Goal: Task Accomplishment & Management: Use online tool/utility

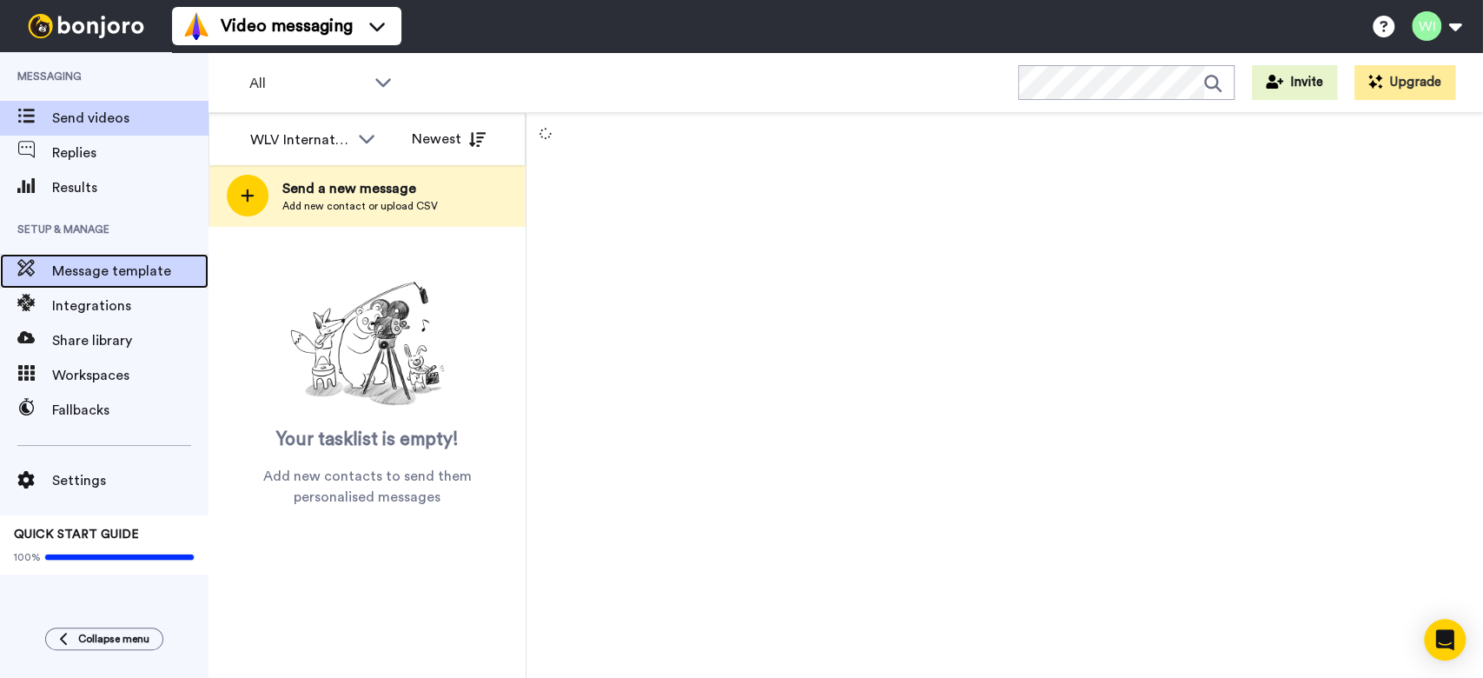
click at [115, 280] on span "Message template" at bounding box center [130, 271] width 156 height 21
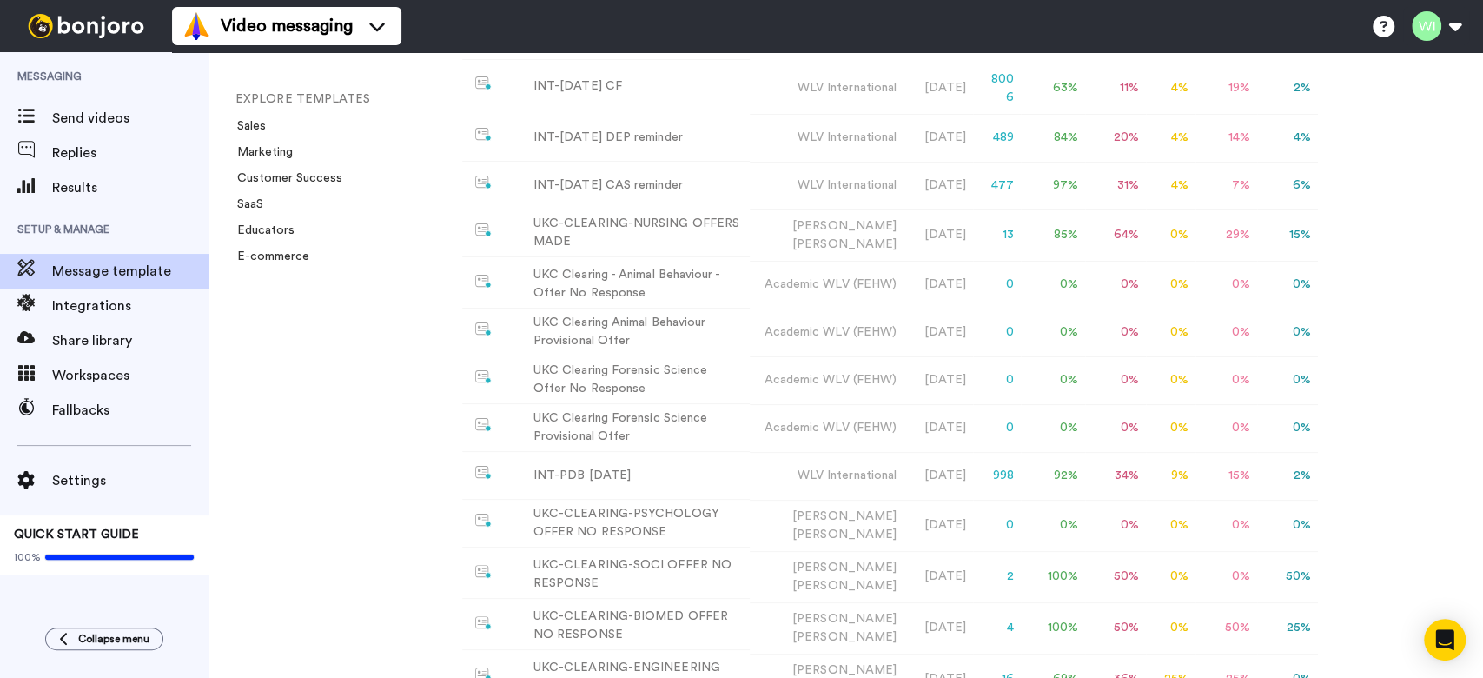
scroll to position [433, 0]
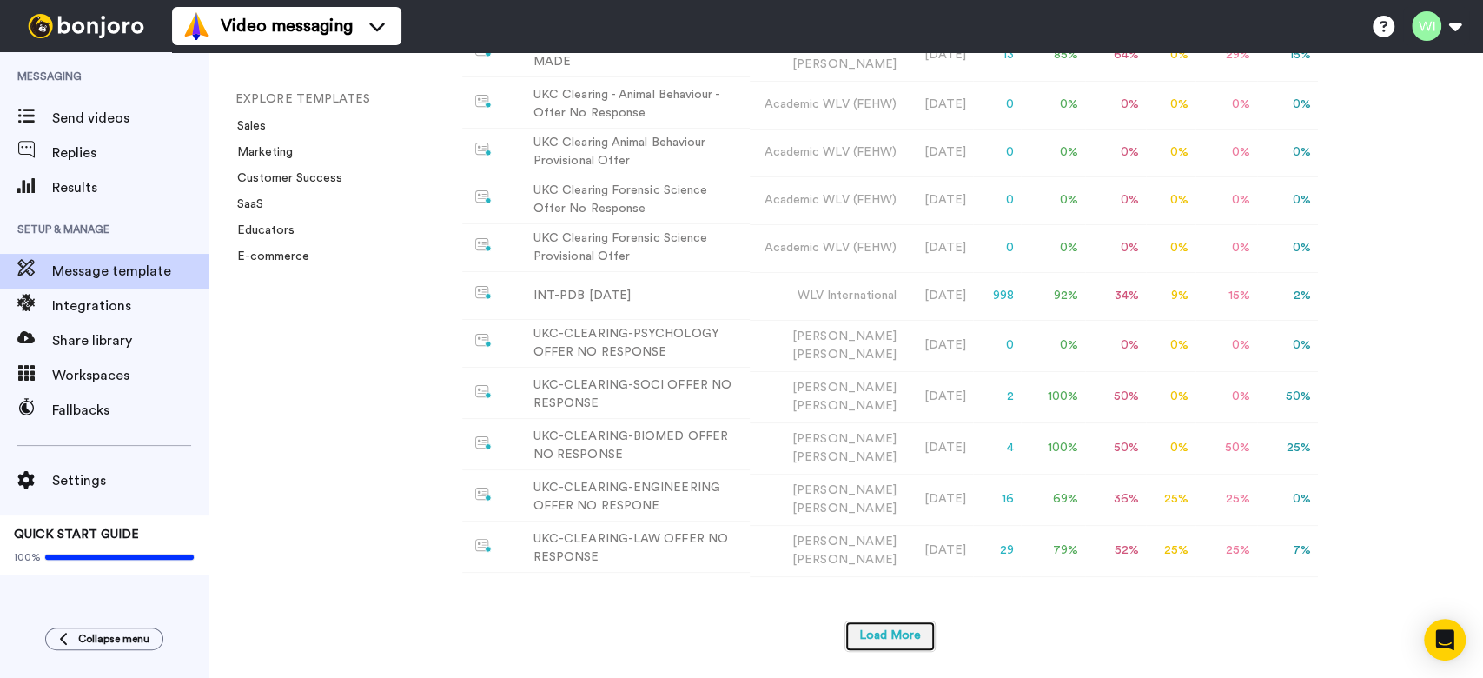
click at [894, 638] on button "Load More" at bounding box center [890, 635] width 91 height 31
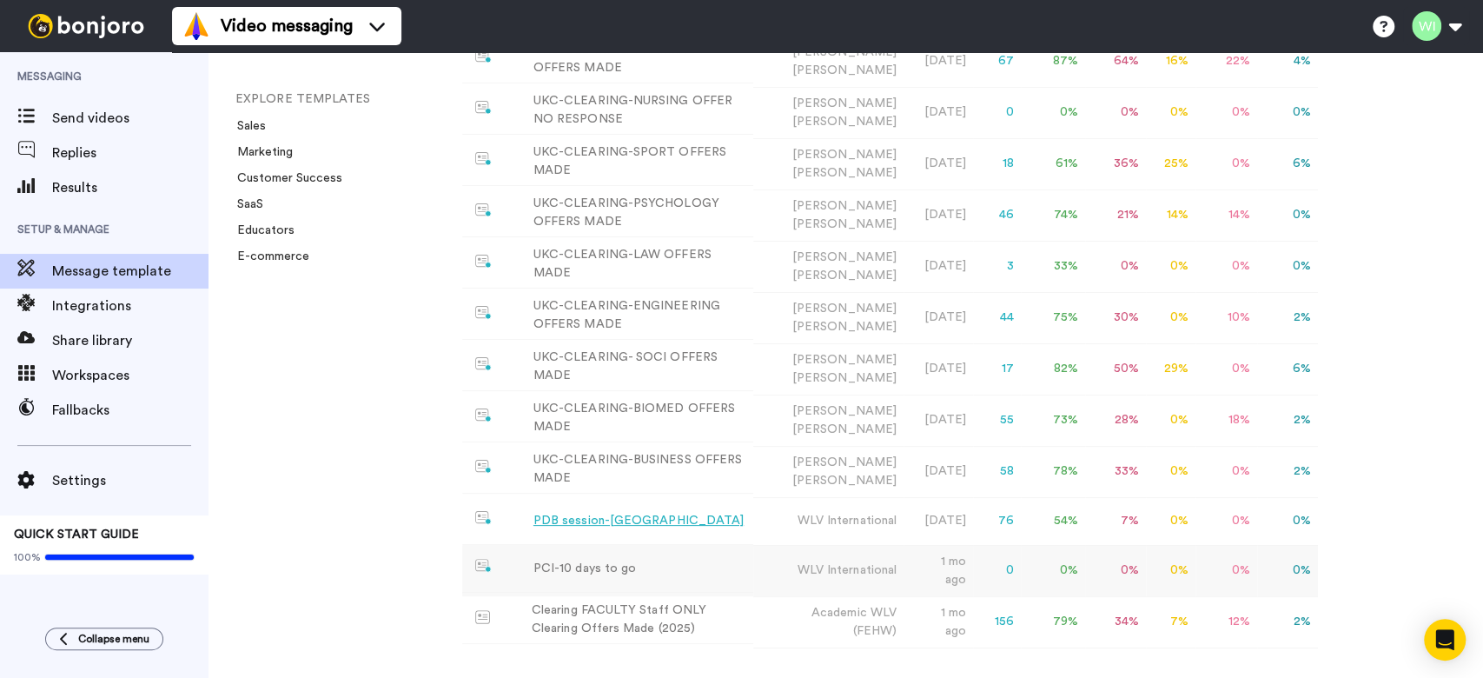
scroll to position [1184, 0]
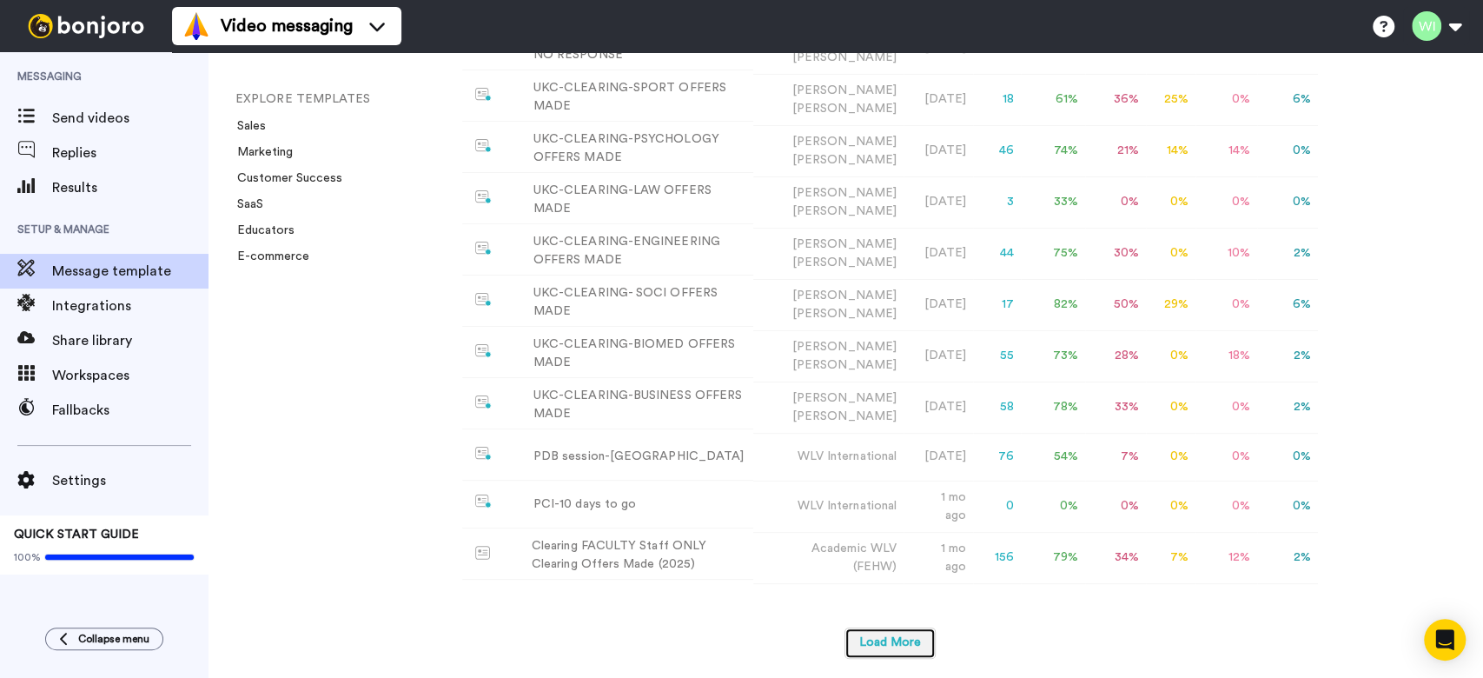
click at [921, 636] on button "Load More" at bounding box center [890, 642] width 91 height 31
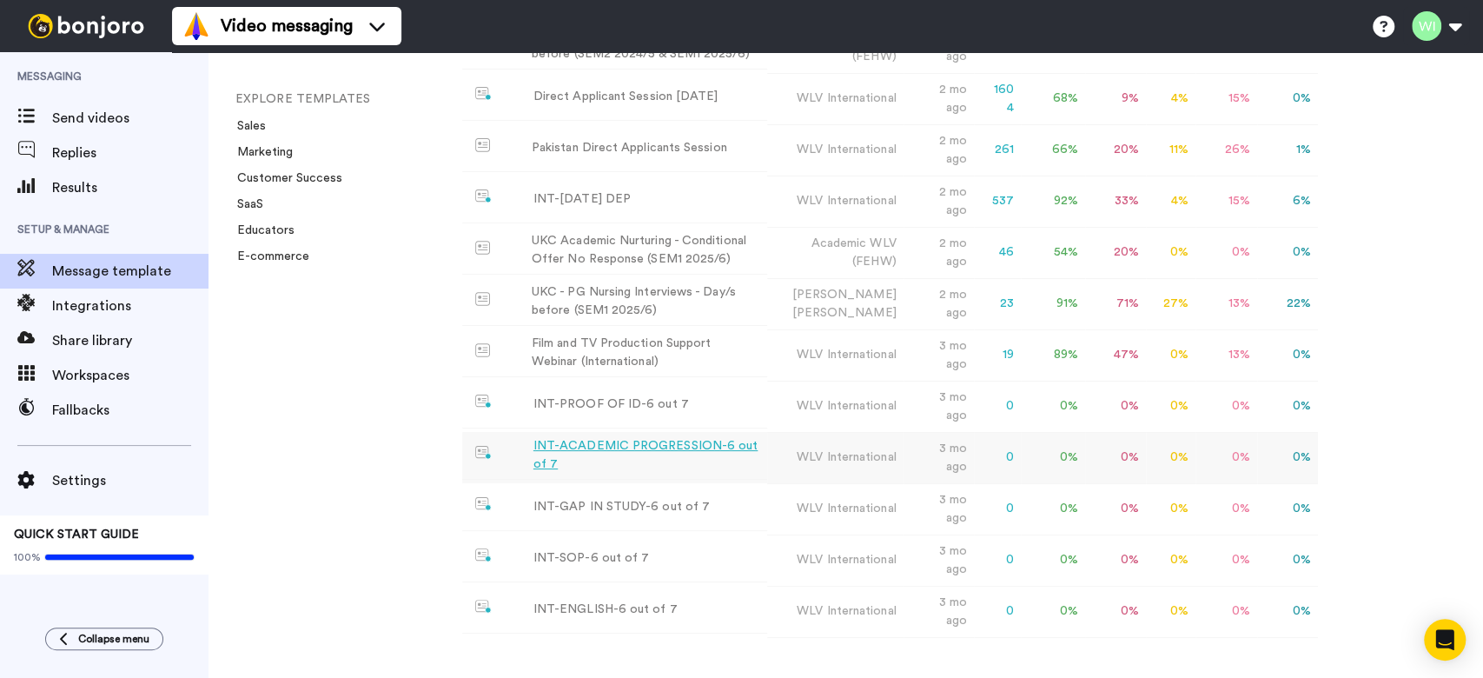
scroll to position [1960, 0]
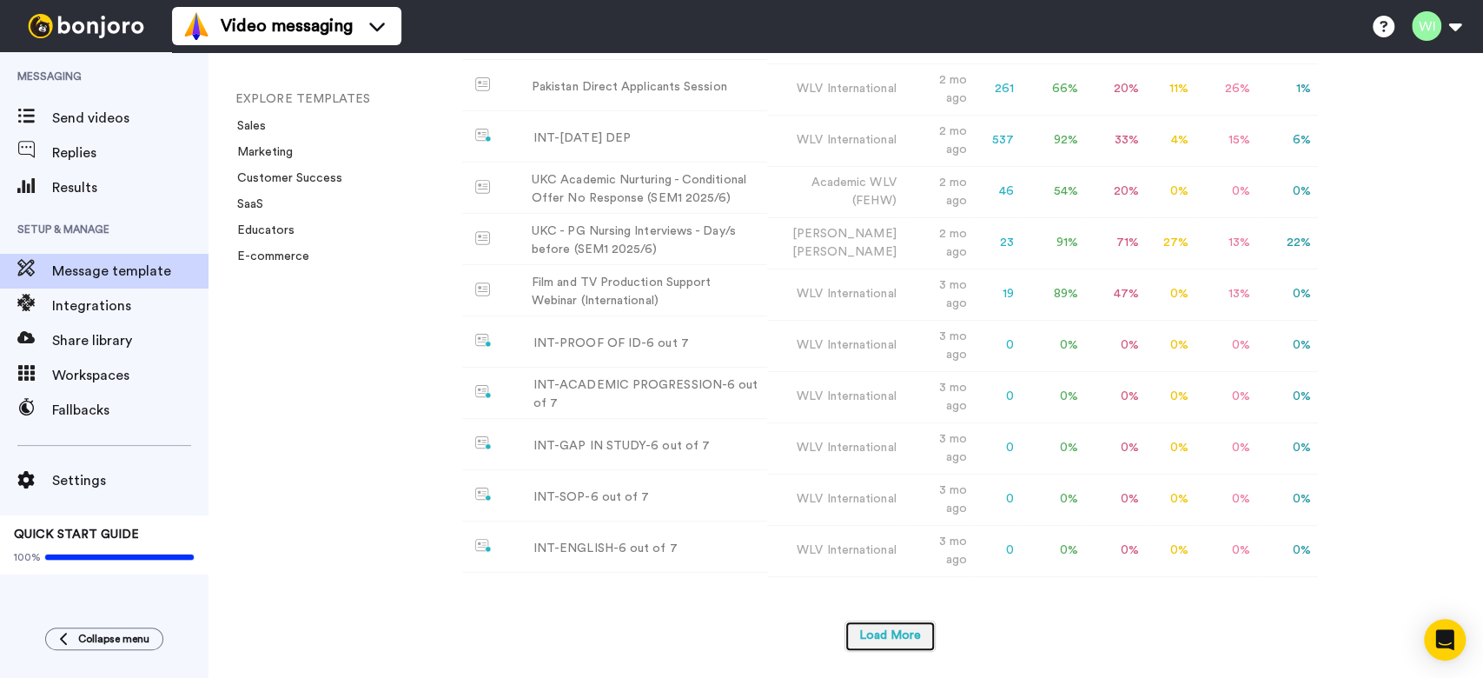
click at [901, 630] on button "Load More" at bounding box center [890, 635] width 91 height 31
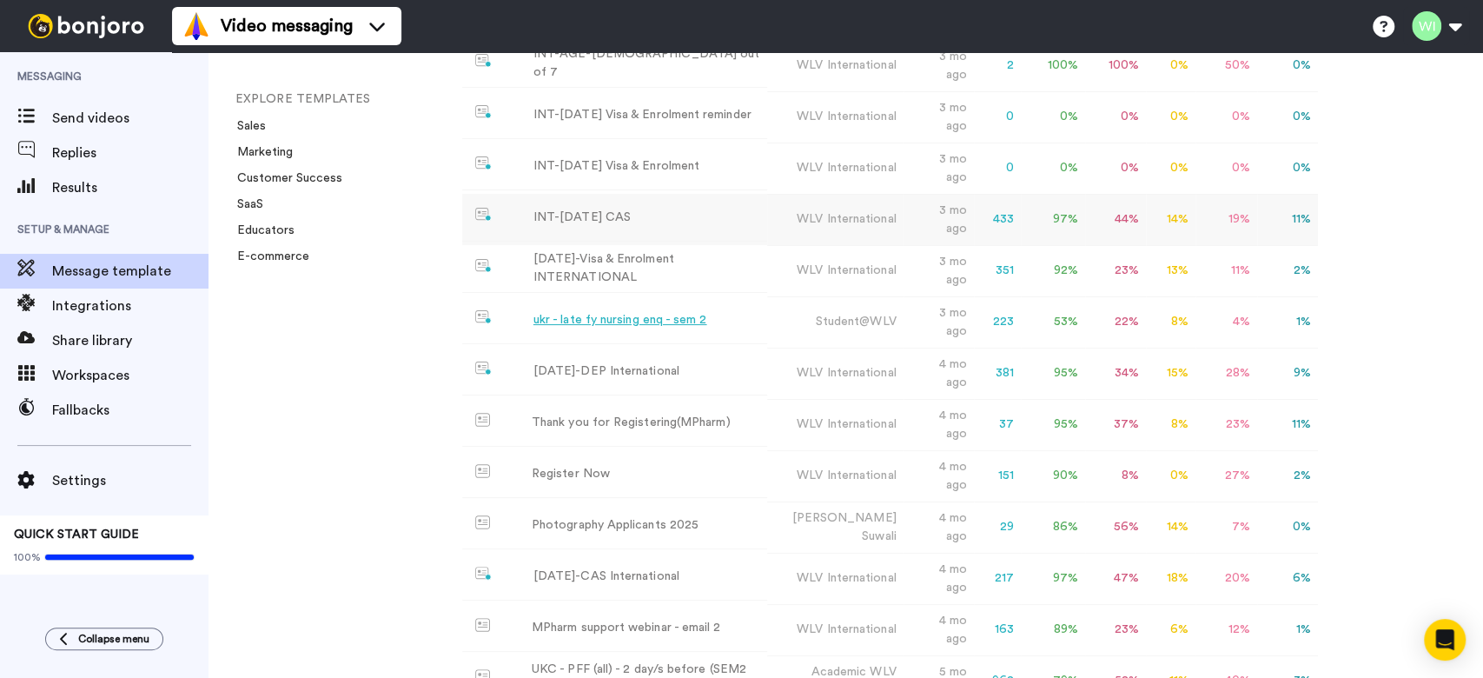
scroll to position [2424, 0]
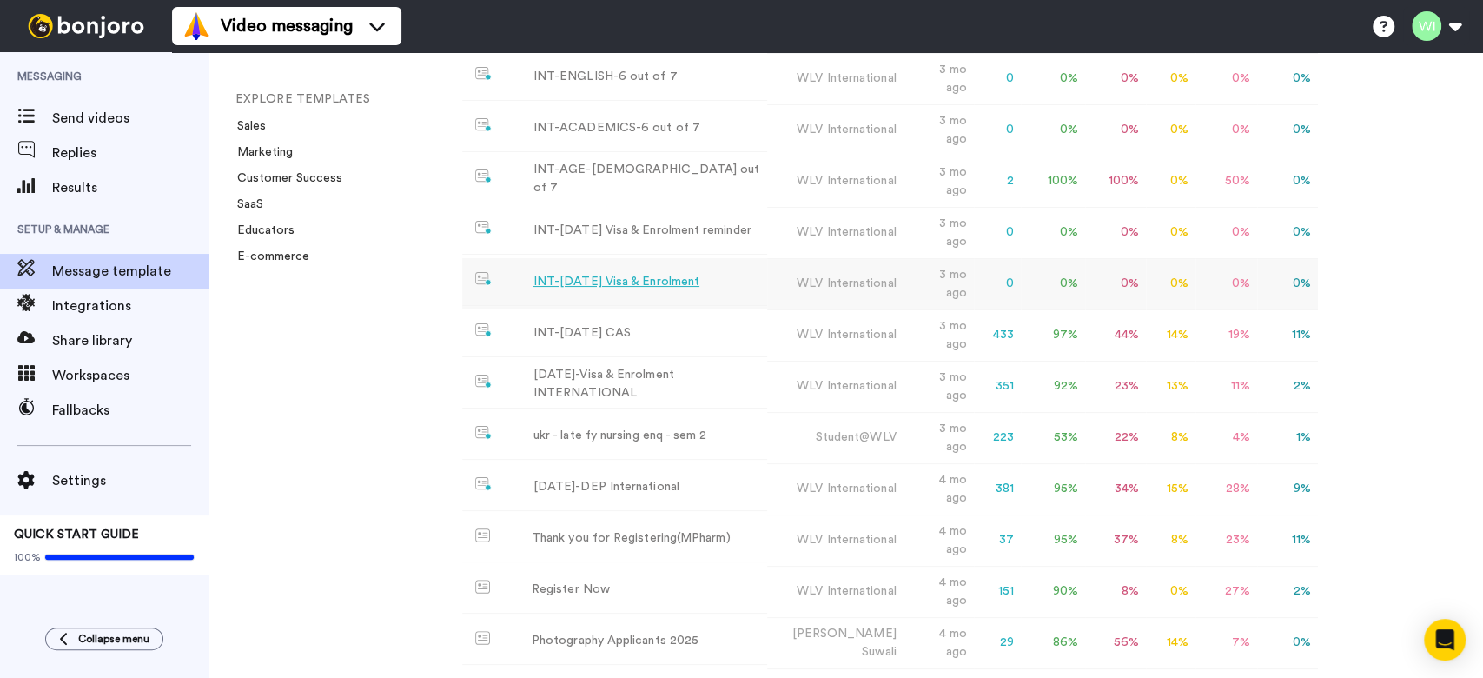
click at [670, 287] on div "INT-[DATE] Visa & Enrolment" at bounding box center [617, 282] width 166 height 18
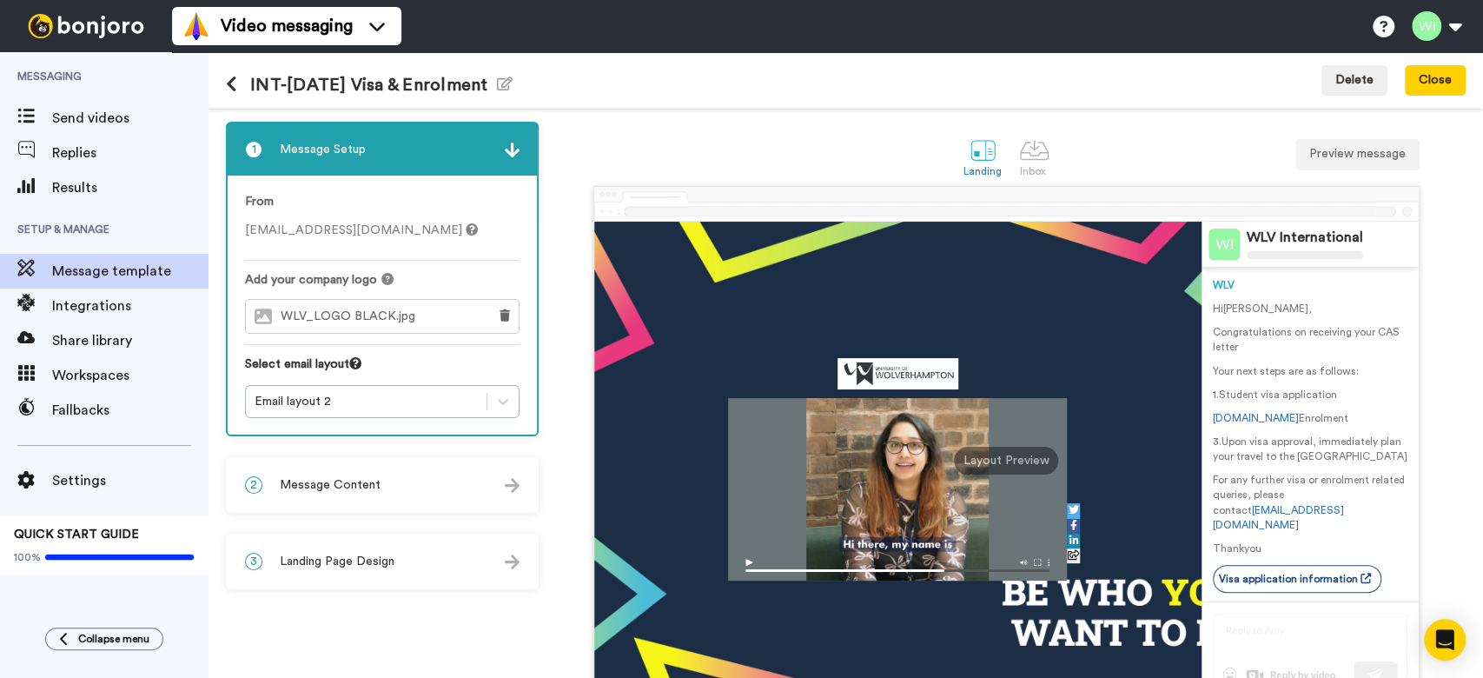
click at [356, 560] on span "Landing Page Design" at bounding box center [337, 561] width 115 height 17
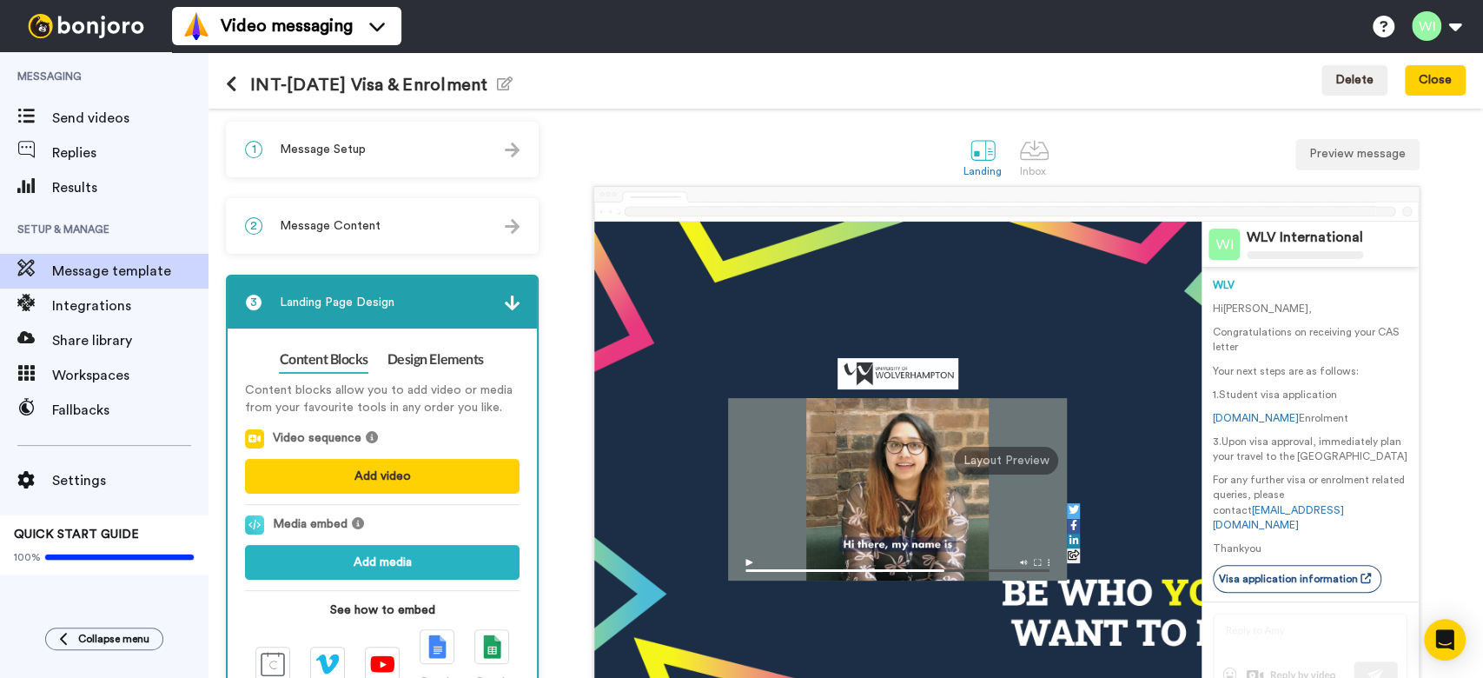
click at [341, 213] on div "2 Message Content" at bounding box center [382, 226] width 309 height 52
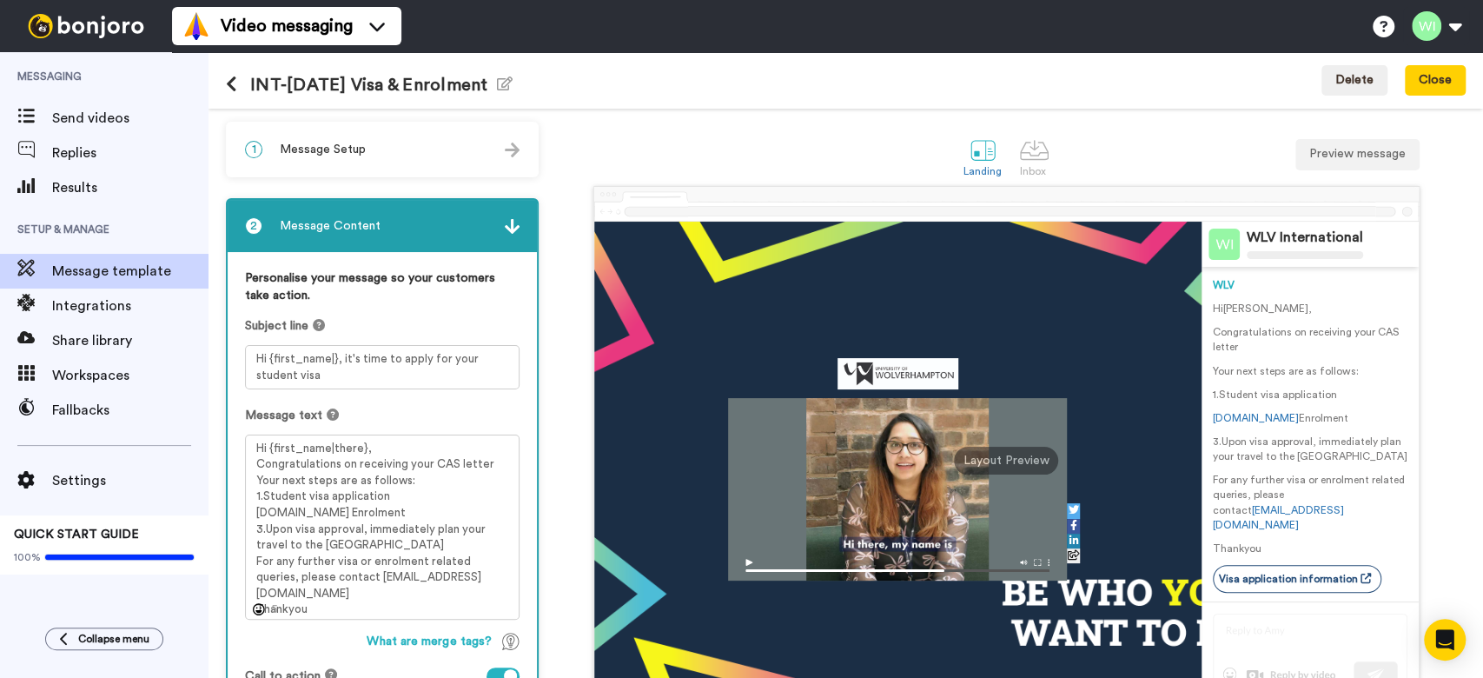
scroll to position [174, 0]
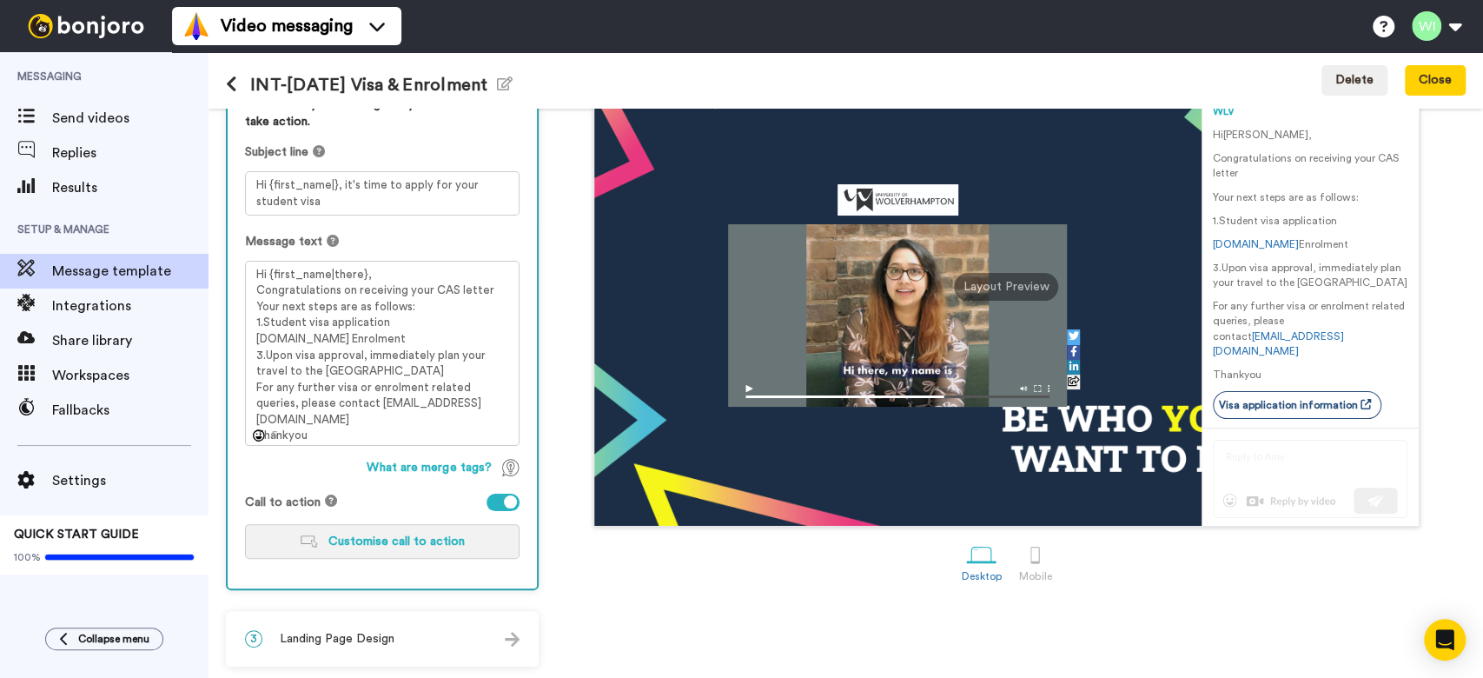
click at [336, 529] on button "Customise call to action" at bounding box center [382, 541] width 275 height 35
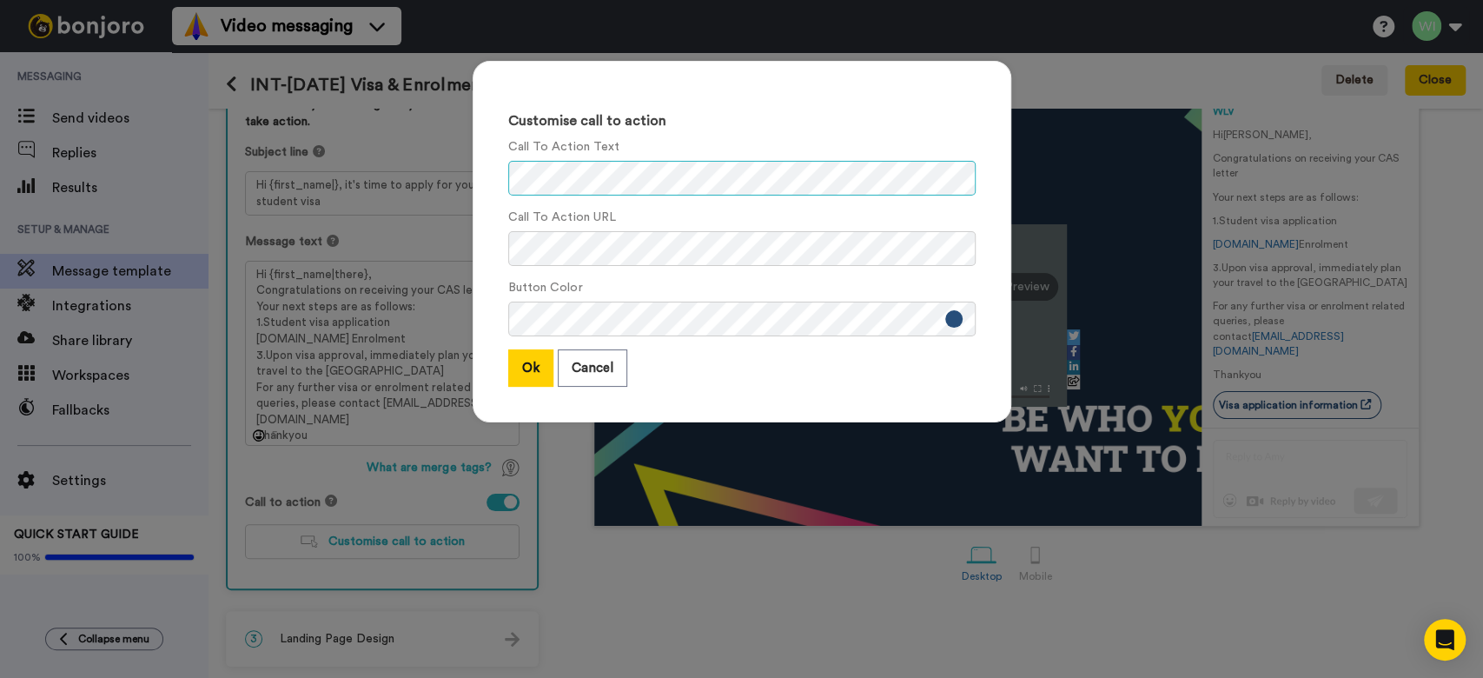
click at [345, 177] on div "Customise call to action Call To Action Text Call To Action URL Button Color Ok…" at bounding box center [741, 339] width 1483 height 678
click at [244, 231] on div "Customise call to action Call To Action Text Call To Action URL Button Color Ok…" at bounding box center [741, 339] width 1483 height 678
click at [524, 371] on button "Ok" at bounding box center [530, 367] width 45 height 37
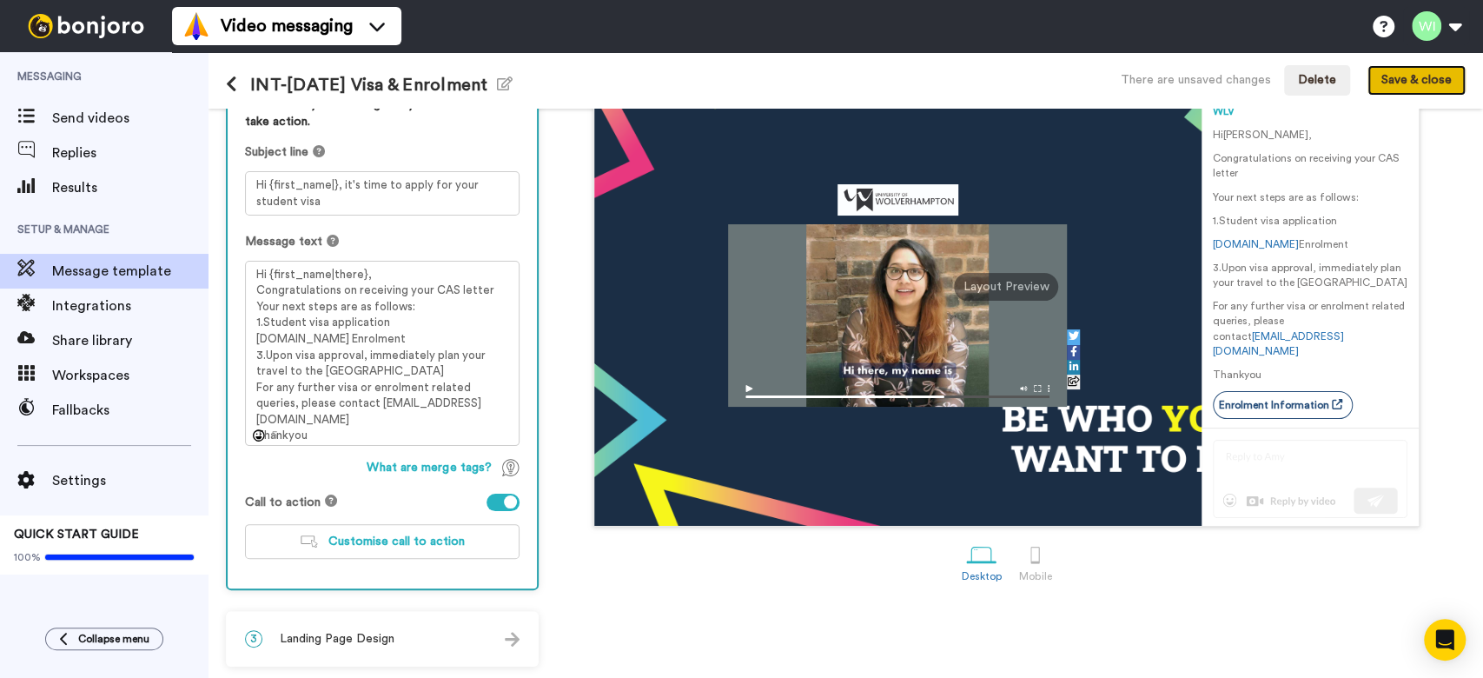
click at [1426, 80] on button "Save & close" at bounding box center [1417, 80] width 98 height 31
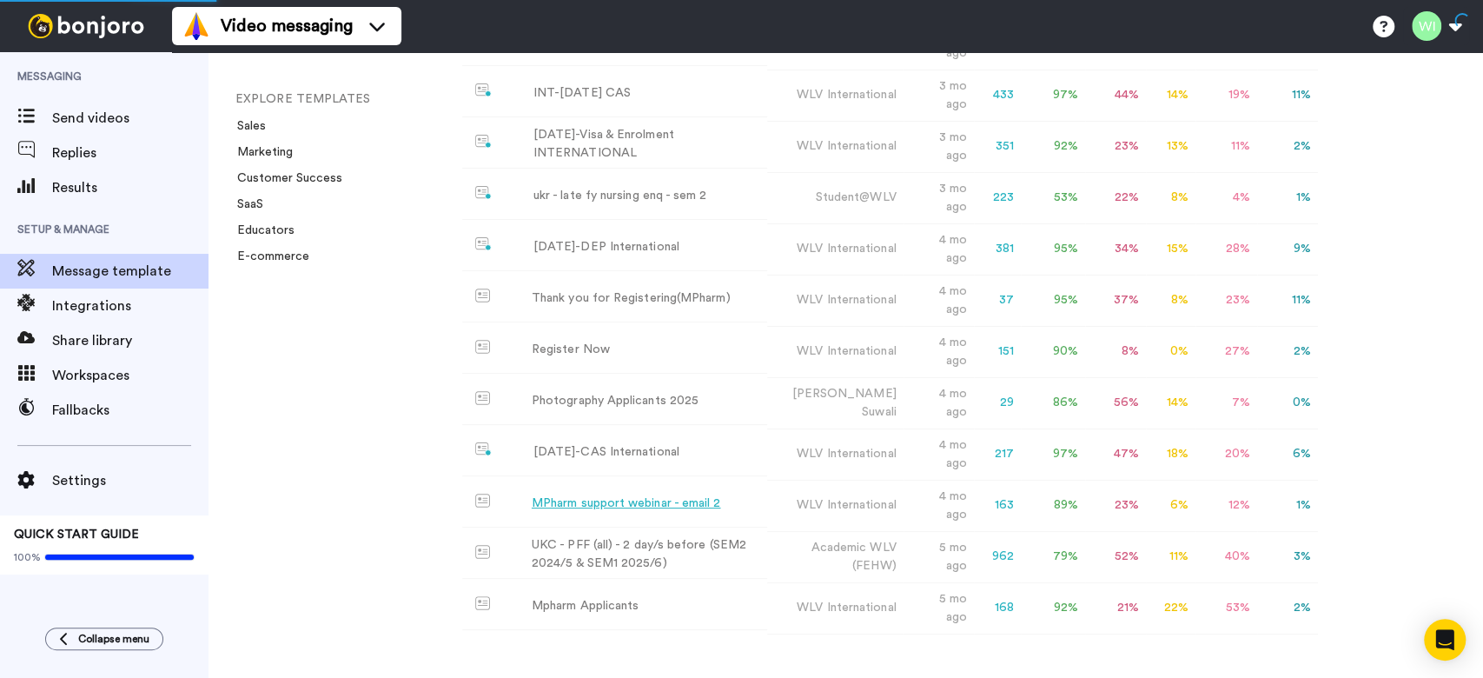
scroll to position [2722, 0]
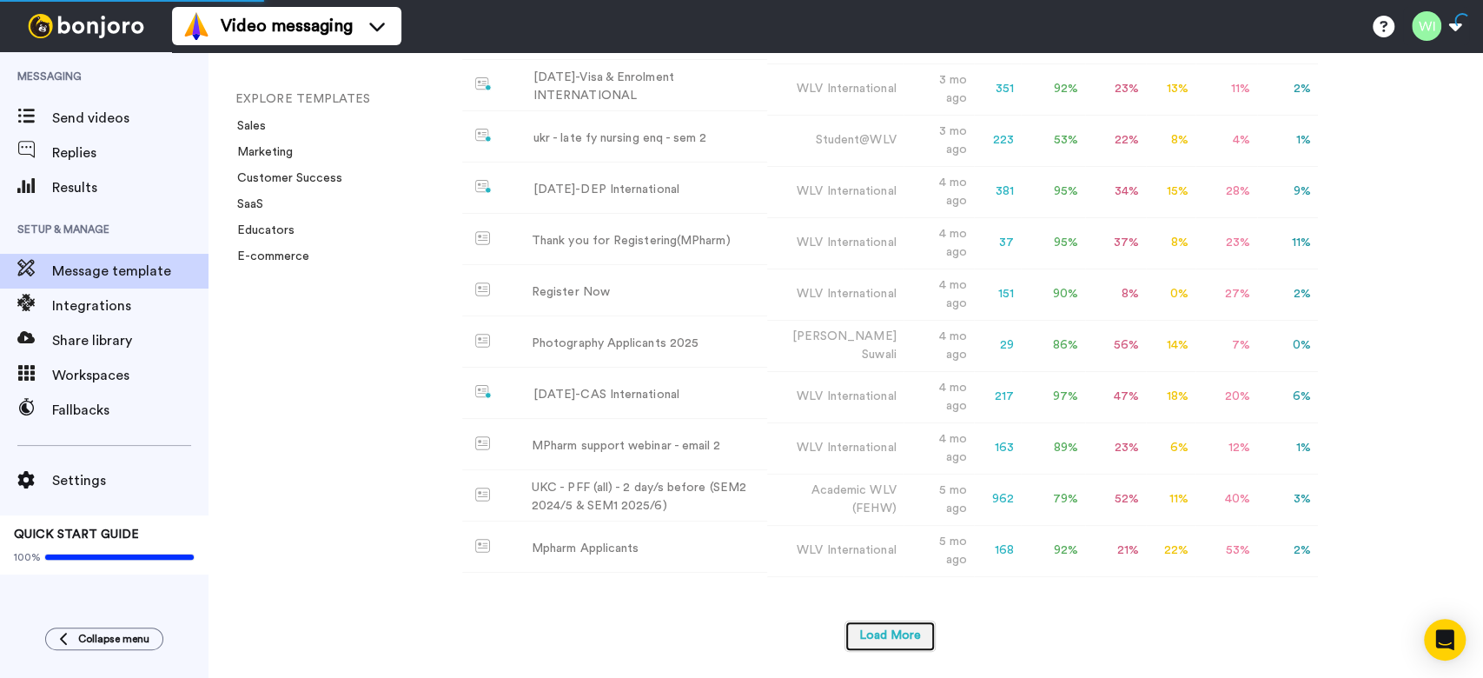
click at [903, 637] on button "Load More" at bounding box center [890, 635] width 91 height 31
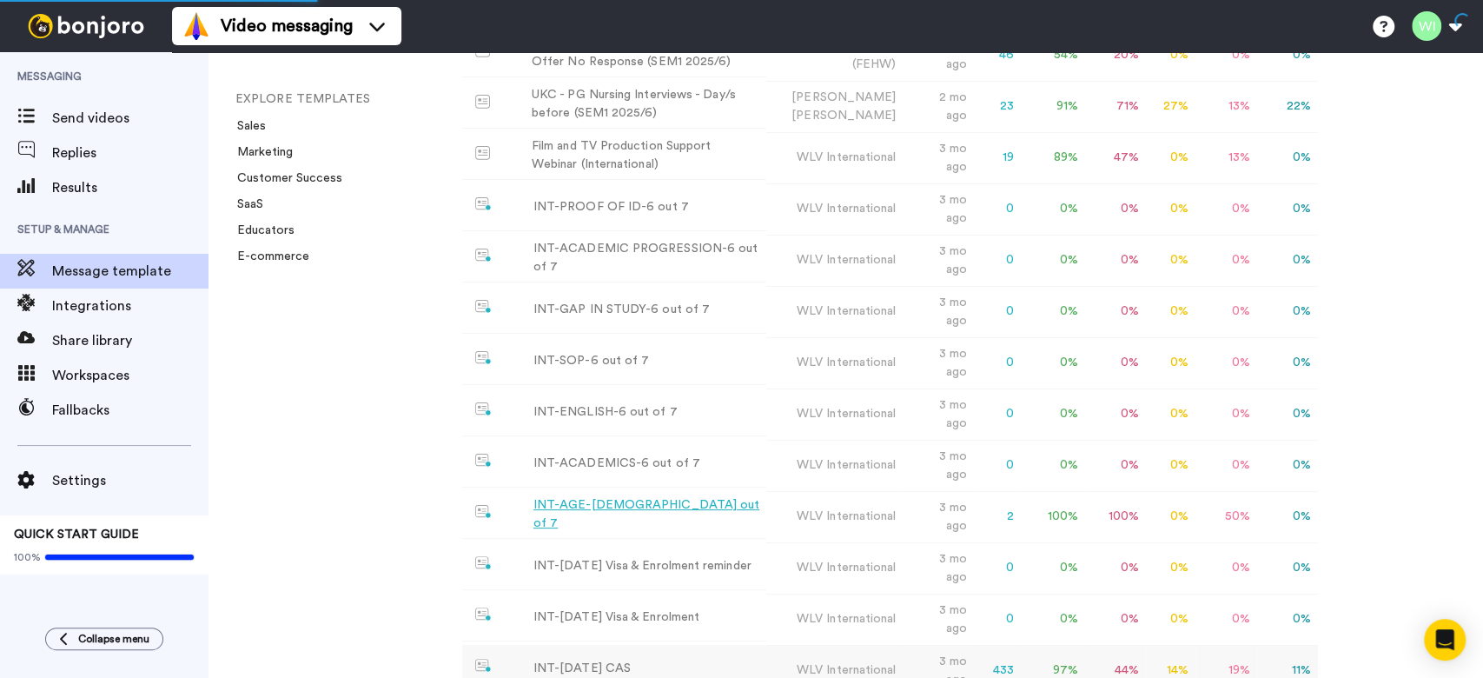
scroll to position [2321, 0]
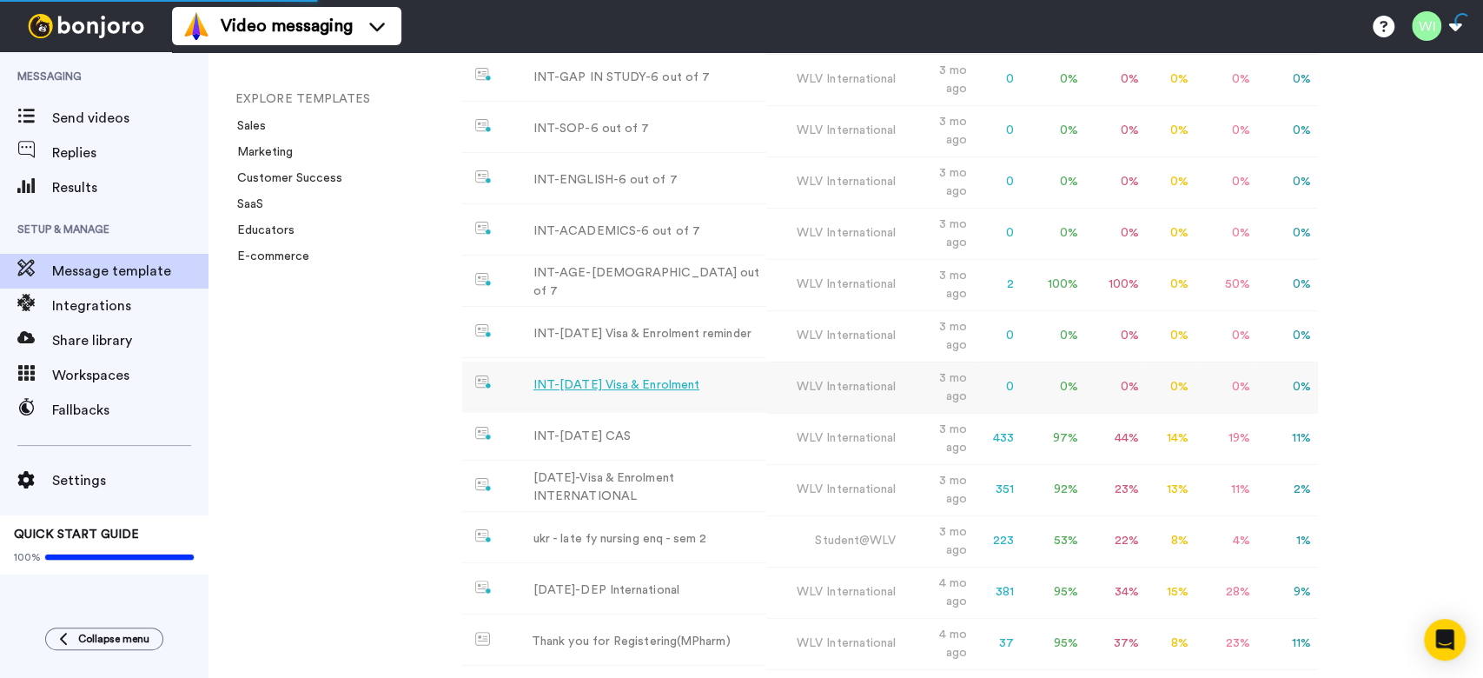
click at [654, 394] on div "INT-[DATE] Visa & Enrolment" at bounding box center [617, 385] width 166 height 18
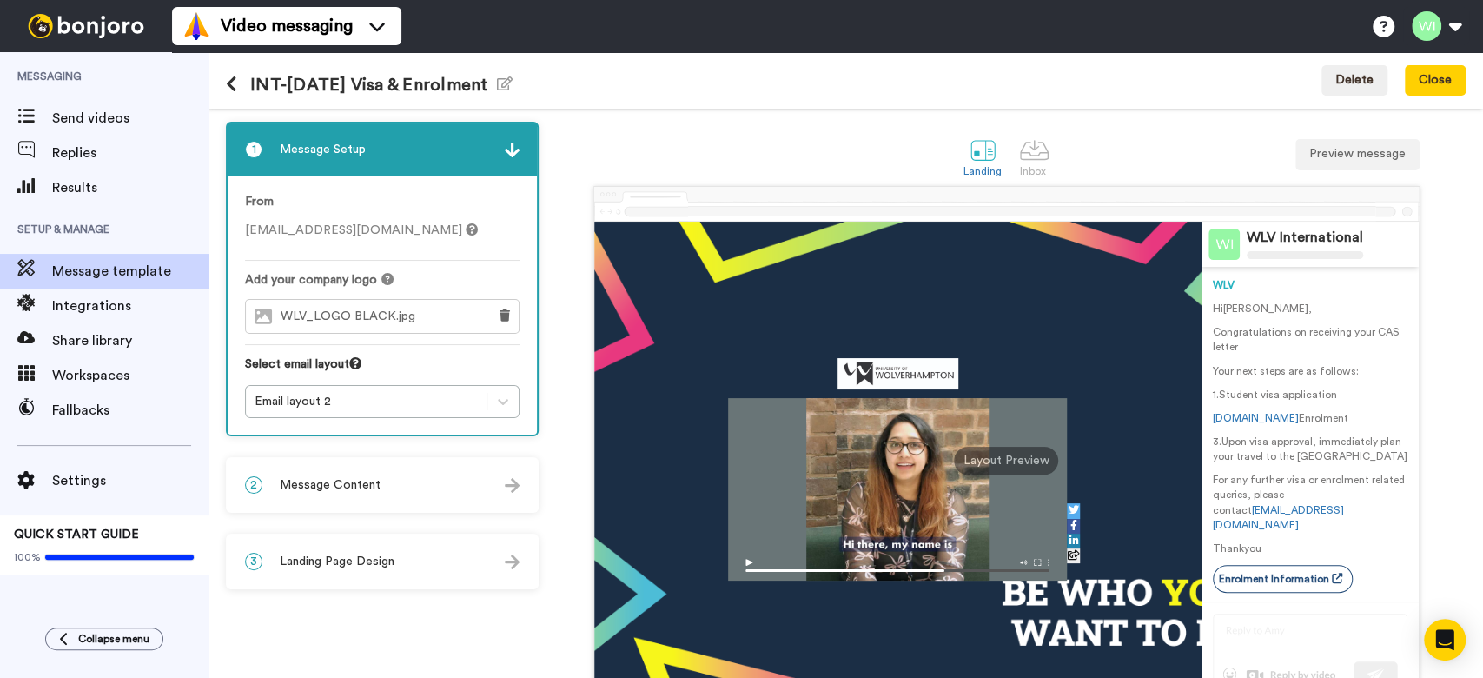
click at [367, 477] on span "Message Content" at bounding box center [330, 484] width 101 height 17
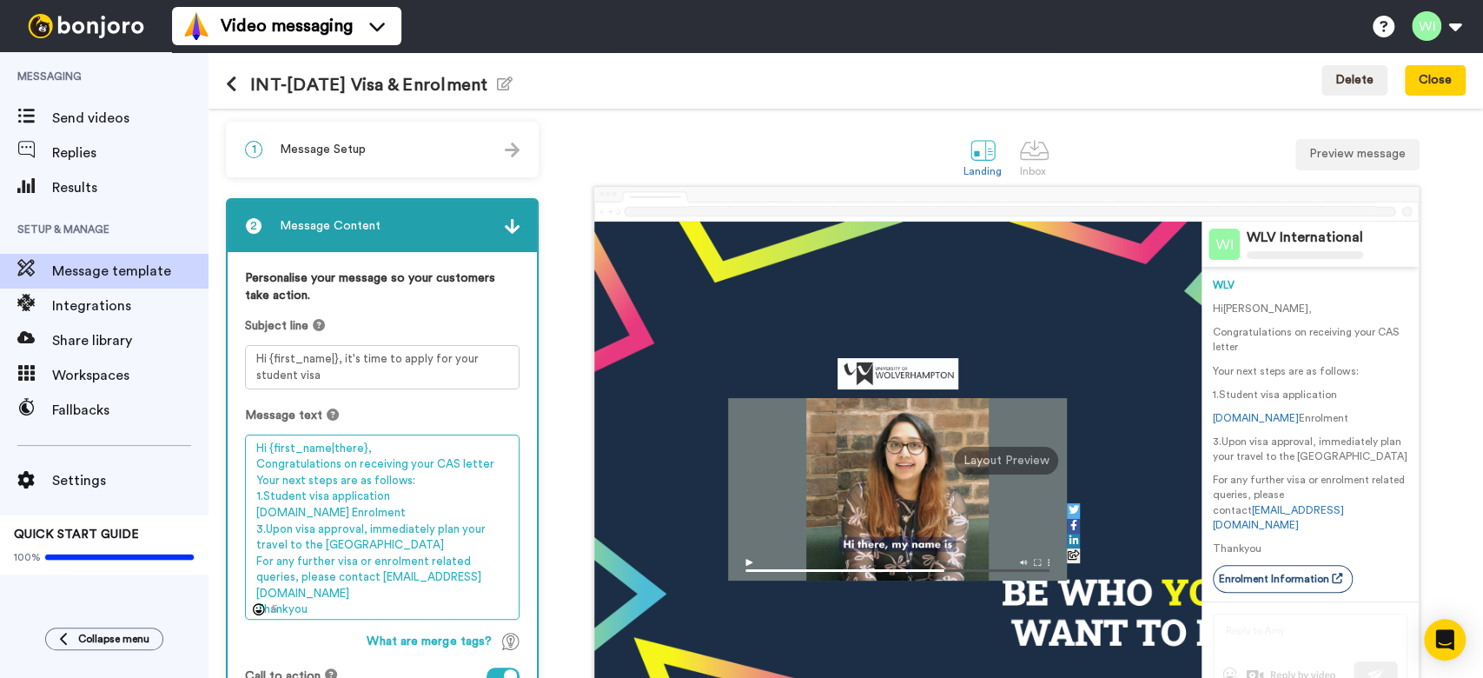
drag, startPoint x: 250, startPoint y: 441, endPoint x: 403, endPoint y: 602, distance: 221.9
click at [403, 602] on textarea "Hi {first_name|there}, Congratulations on receiving your CAS letter Your next s…" at bounding box center [382, 526] width 275 height 185
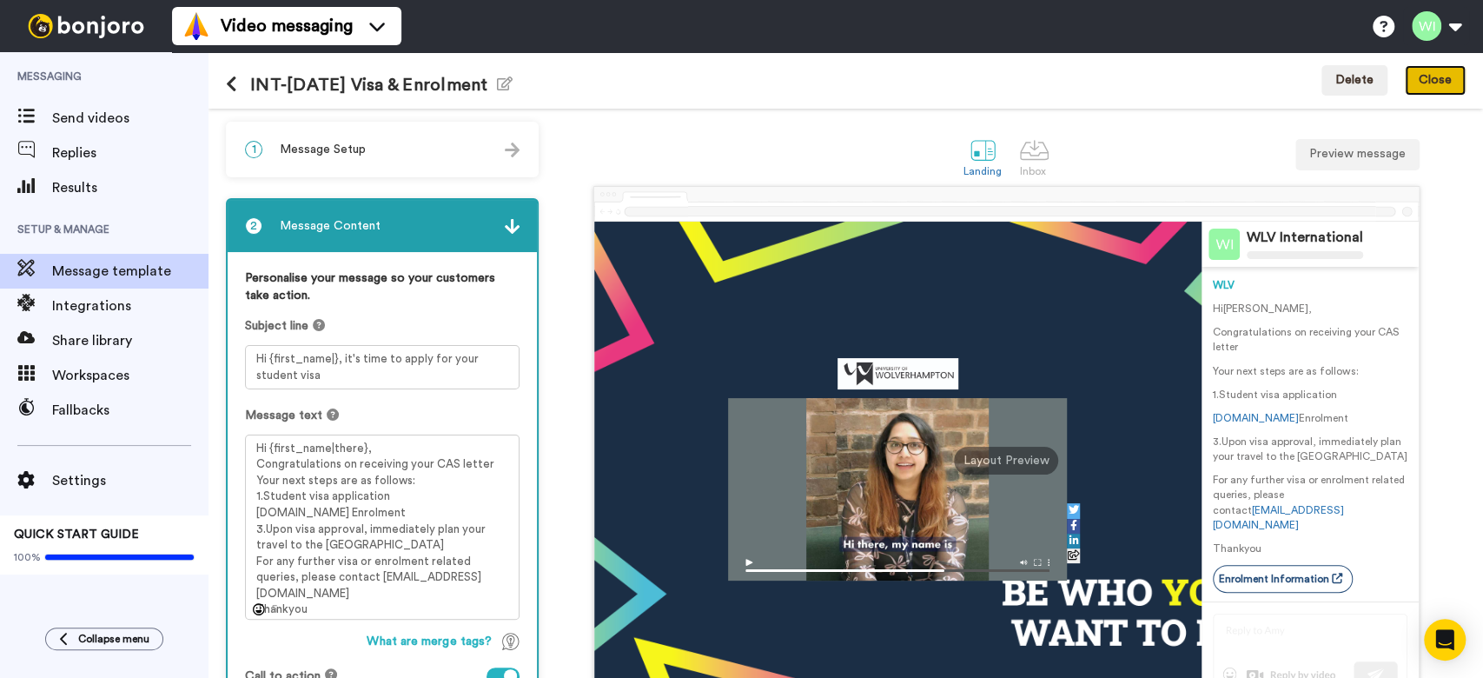
click at [1430, 87] on button "Close" at bounding box center [1435, 80] width 61 height 31
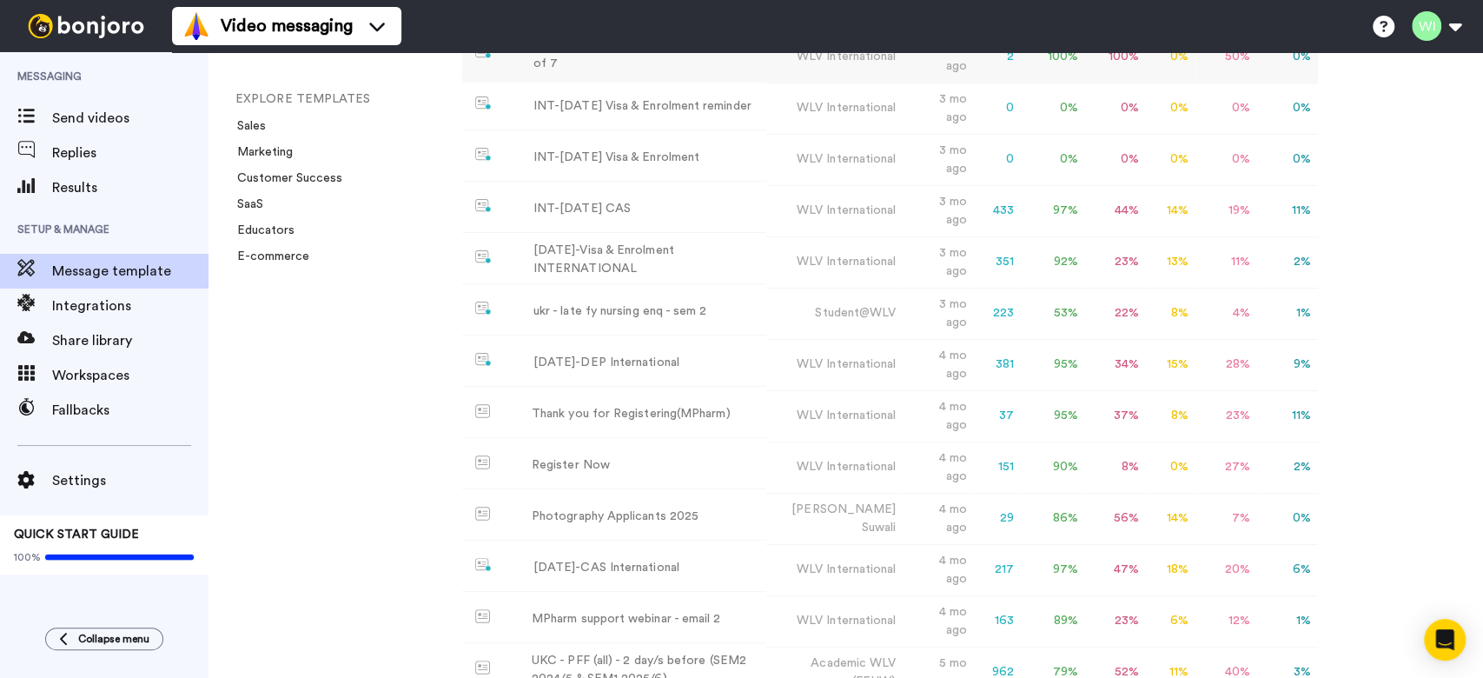
scroll to position [2317, 0]
